Goal: Check status: Check status

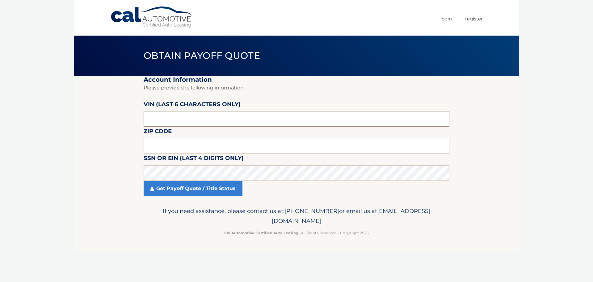
drag, startPoint x: 142, startPoint y: 114, endPoint x: 115, endPoint y: 106, distance: 28.2
click at [113, 107] on section "Account Information Please provide the following information. [PERSON_NAME] (la…" at bounding box center [296, 140] width 445 height 128
type input "562910"
drag, startPoint x: 61, startPoint y: 129, endPoint x: 95, endPoint y: 124, distance: 34.0
click at [61, 129] on body "Cal Automotive Menu Login Register Obtain Payoff Quote" at bounding box center [296, 141] width 593 height 282
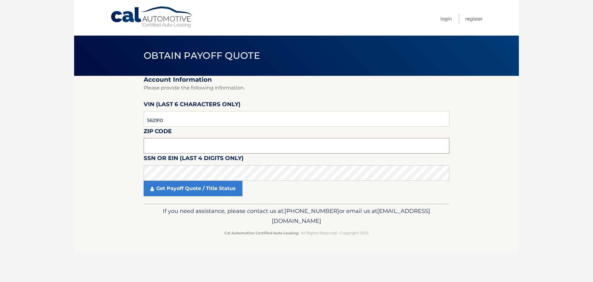
click at [149, 144] on input "text" at bounding box center [297, 145] width 306 height 15
type input "11933"
drag, startPoint x: 45, startPoint y: 188, endPoint x: 76, endPoint y: 184, distance: 32.1
click at [46, 187] on body "Cal Automotive Menu Login Register Obtain Payoff Quote" at bounding box center [296, 141] width 593 height 282
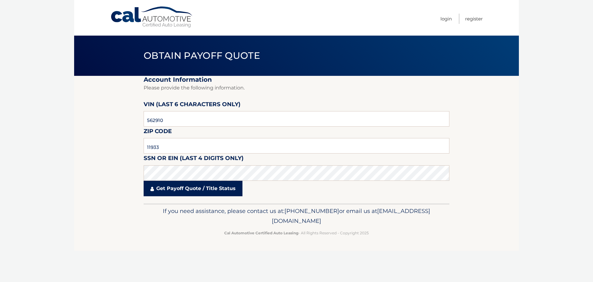
click at [205, 191] on link "Get Payoff Quote / Title Status" at bounding box center [193, 187] width 99 height 15
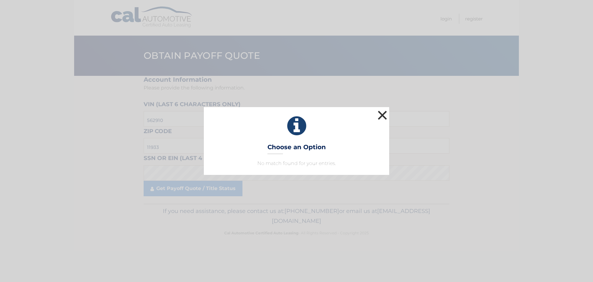
drag, startPoint x: 383, startPoint y: 116, endPoint x: 307, endPoint y: 133, distance: 78.2
click at [382, 116] on button "×" at bounding box center [382, 115] width 12 height 12
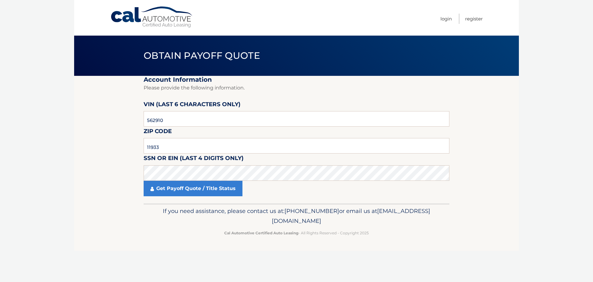
click at [543, 153] on body "Cal Automotive Menu Login Register Obtain Payoff Quote" at bounding box center [296, 141] width 593 height 282
drag, startPoint x: 167, startPoint y: 119, endPoint x: 92, endPoint y: 110, distance: 75.4
click at [99, 114] on section "Account Information Please provide the following information. [PERSON_NAME] (la…" at bounding box center [296, 140] width 445 height 128
type input "578132"
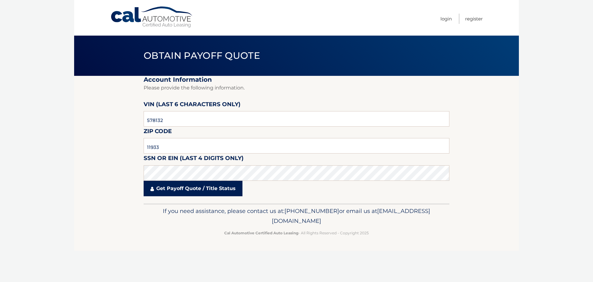
click at [201, 191] on link "Get Payoff Quote / Title Status" at bounding box center [193, 187] width 99 height 15
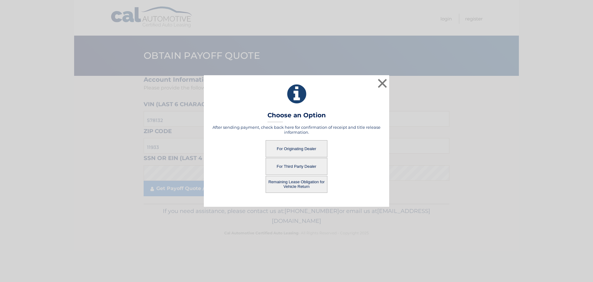
click at [294, 150] on button "For Originating Dealer" at bounding box center [297, 148] width 62 height 17
click at [297, 149] on button "For Originating Dealer" at bounding box center [297, 148] width 62 height 17
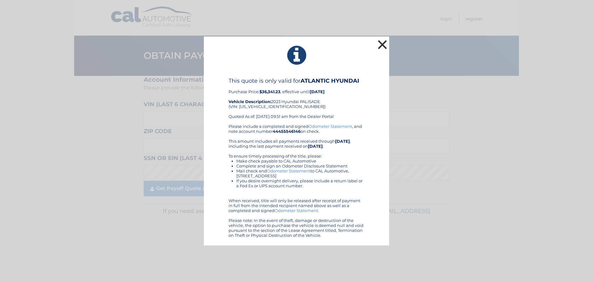
click at [382, 45] on button "×" at bounding box center [382, 44] width 12 height 12
